Goal: Find specific page/section: Find specific page/section

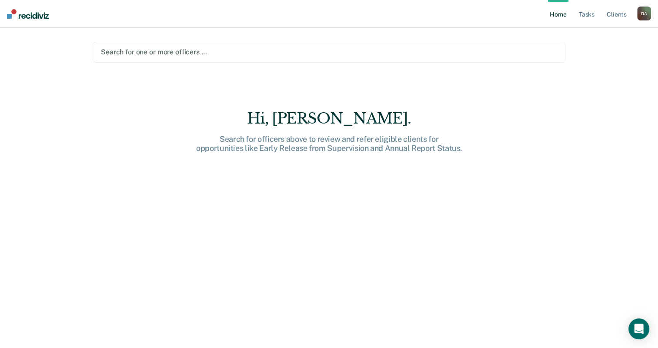
click at [598, 13] on ul "Home Tasks Client s" at bounding box center [592, 14] width 89 height 28
click at [593, 14] on link "Tasks" at bounding box center [587, 14] width 19 height 28
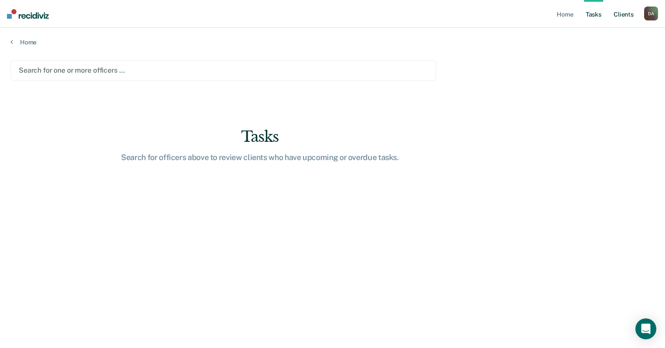
click at [625, 14] on link "Client s" at bounding box center [624, 14] width 24 height 28
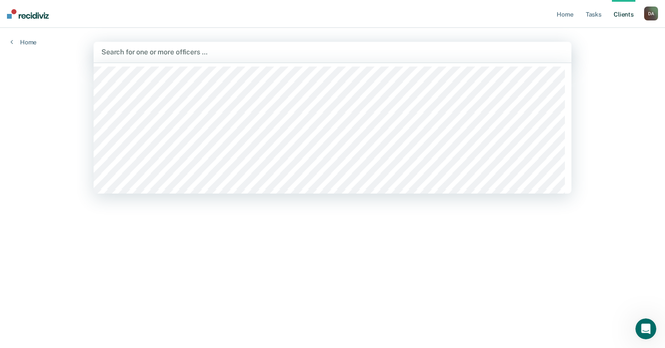
click at [196, 54] on div at bounding box center [332, 52] width 462 height 10
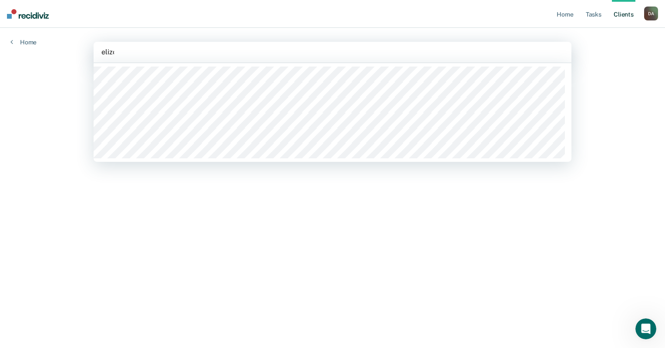
type input "elizon"
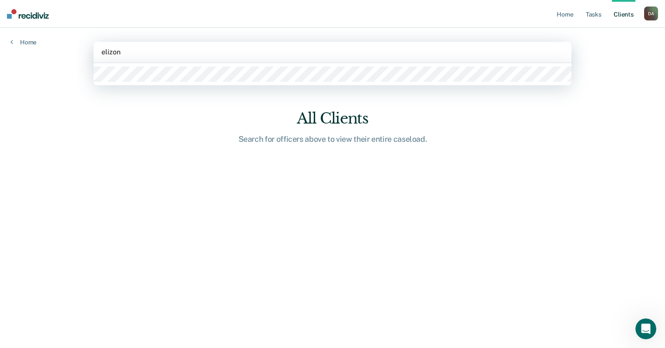
click at [183, 79] on div at bounding box center [333, 74] width 478 height 22
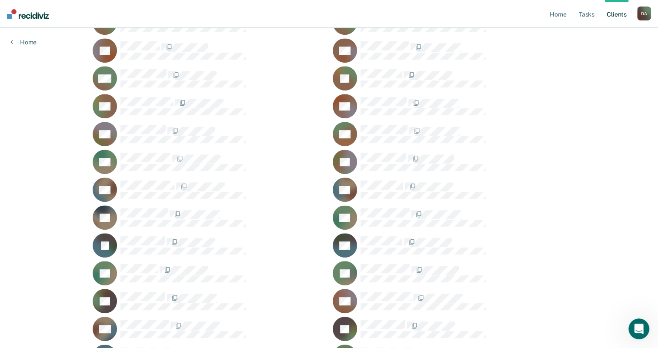
scroll to position [479, 0]
